Goal: Task Accomplishment & Management: Complete application form

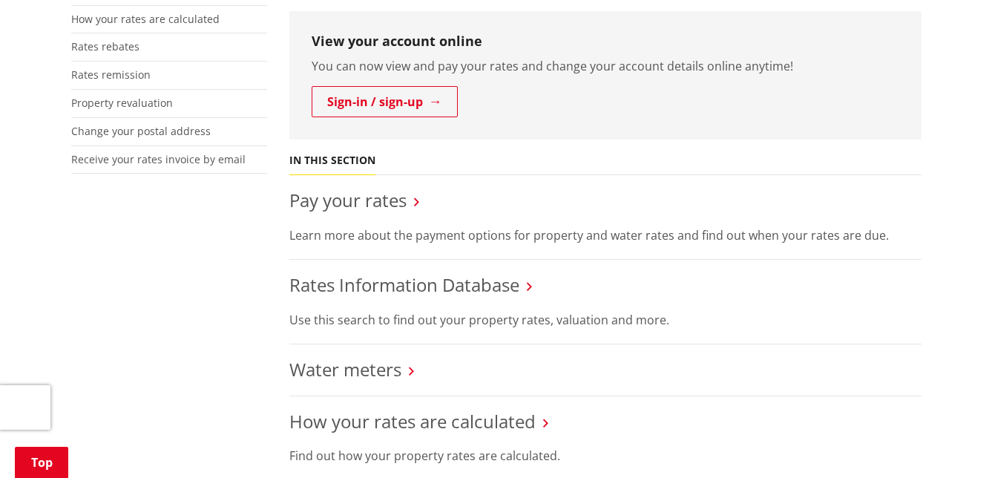
scroll to position [450, 0]
click at [368, 209] on link "Pay your rates" at bounding box center [347, 199] width 117 height 24
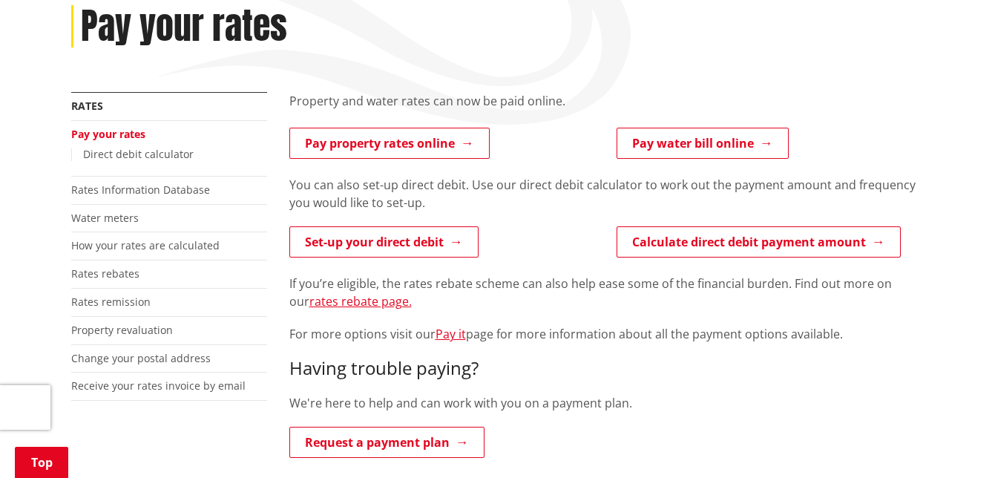
scroll to position [260, 0]
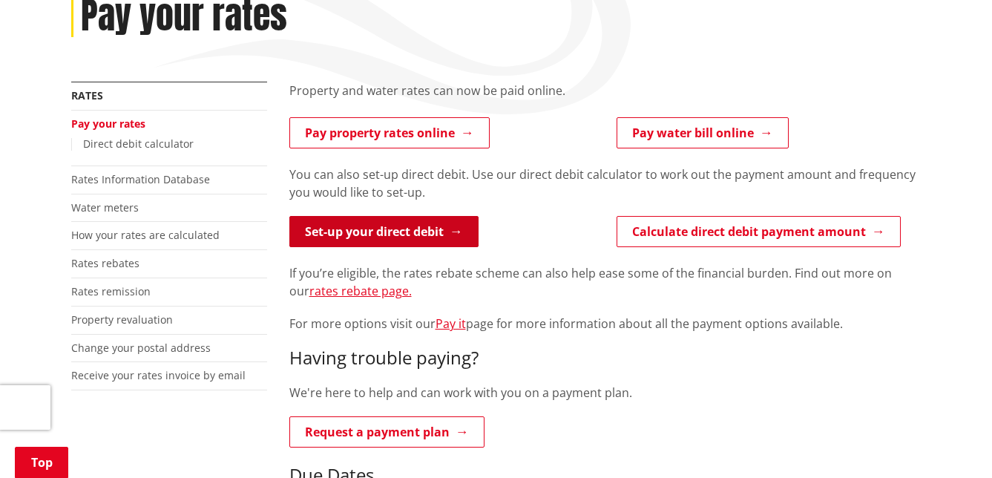
click at [378, 218] on link "Set-up your direct debit" at bounding box center [383, 231] width 189 height 31
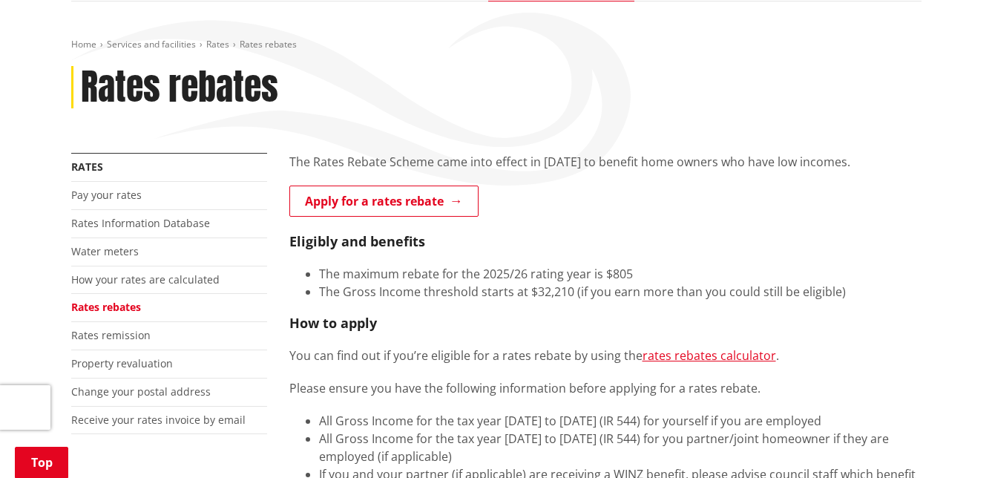
scroll to position [189, 0]
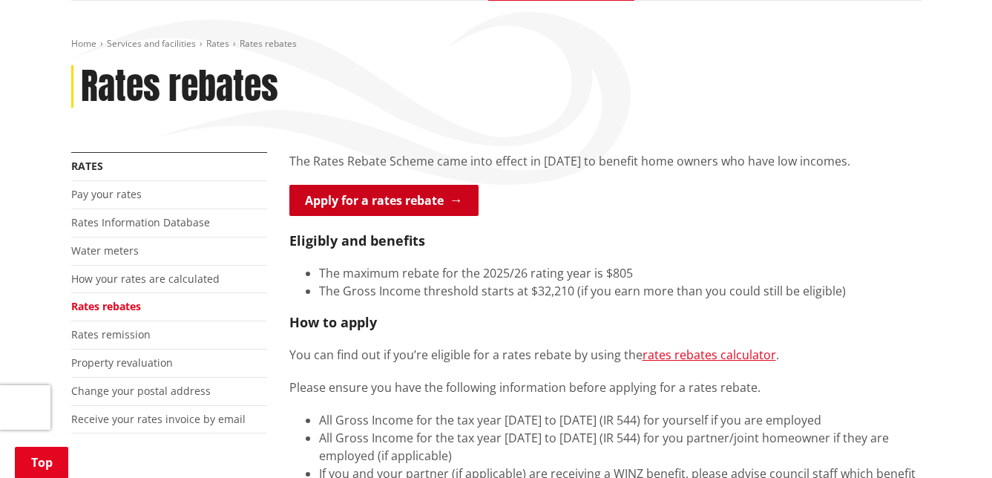
click at [420, 191] on link "Apply for a rates rebate" at bounding box center [383, 200] width 189 height 31
